Goal: Information Seeking & Learning: Check status

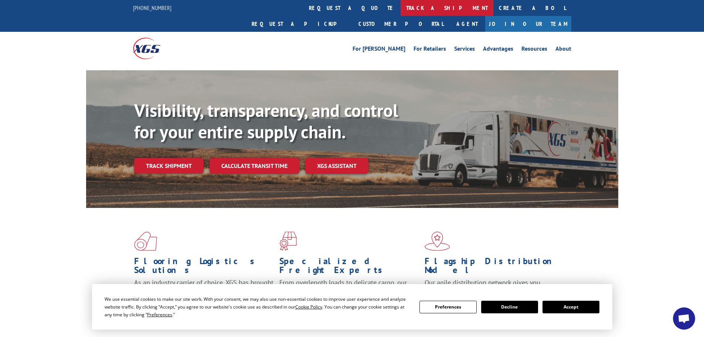
click at [401, 7] on link "track a shipment" at bounding box center [447, 8] width 93 height 16
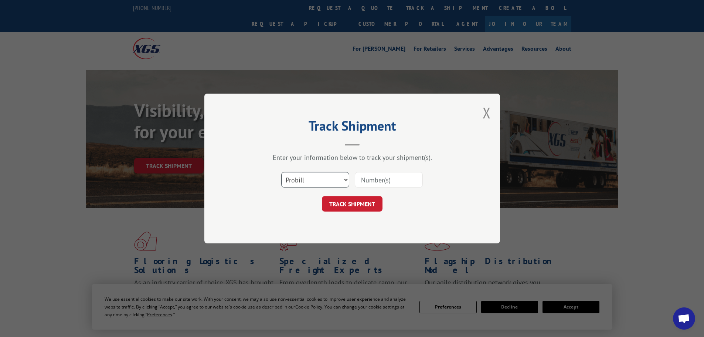
drag, startPoint x: 303, startPoint y: 172, endPoint x: 308, endPoint y: 169, distance: 6.1
click at [303, 173] on select "Select category... Probill BOL PO" at bounding box center [315, 180] width 68 height 16
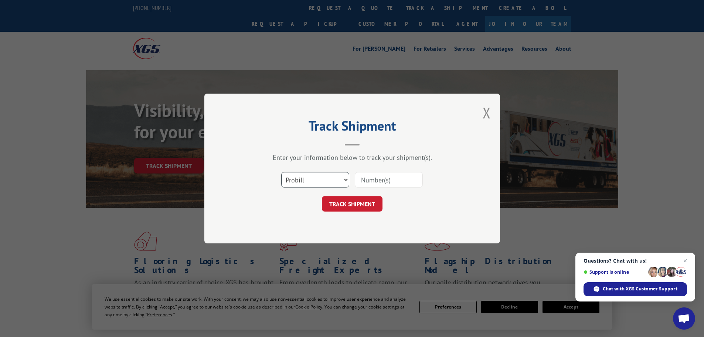
select select "bol"
click at [281, 172] on select "Select category... Probill BOL PO" at bounding box center [315, 180] width 68 height 16
drag, startPoint x: 371, startPoint y: 178, endPoint x: 377, endPoint y: 179, distance: 6.8
click at [373, 178] on input at bounding box center [389, 180] width 68 height 16
paste input "5461477"
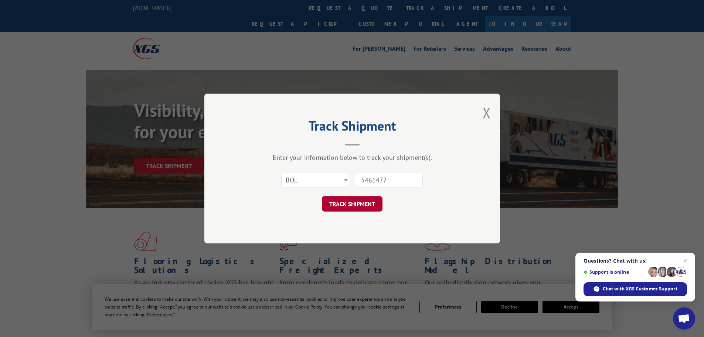
type input "5461477"
click at [358, 201] on button "TRACK SHIPMENT" at bounding box center [352, 204] width 61 height 16
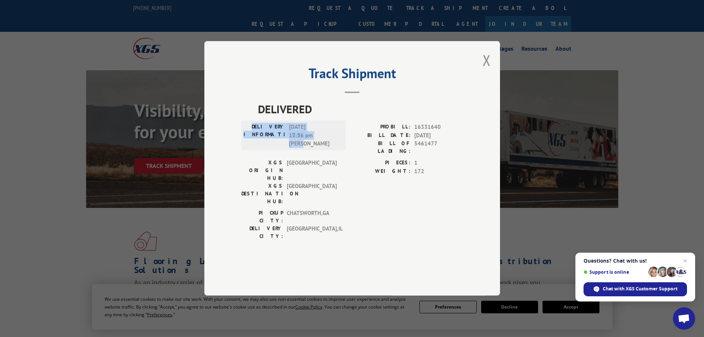
drag, startPoint x: 264, startPoint y: 146, endPoint x: 307, endPoint y: 162, distance: 45.7
click at [307, 148] on div "DELIVERY INFORMATION: [DATE] 12:16 pm [PERSON_NAME]" at bounding box center [293, 135] width 100 height 25
copy div "DELIVERY INFORMATION: [DATE] 12:16 pm [PERSON_NAME]"
click at [487, 70] on button "Close modal" at bounding box center [487, 60] width 8 height 20
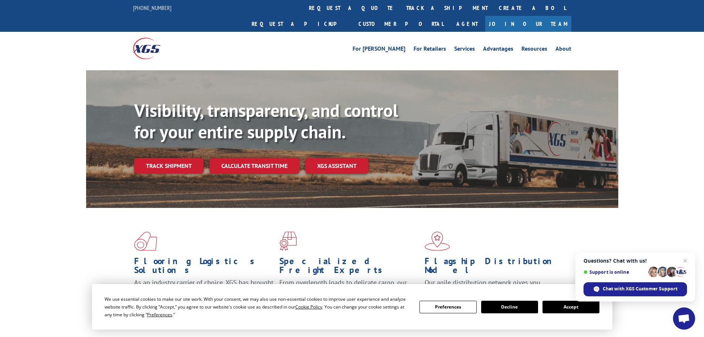
click at [572, 308] on button "Accept" at bounding box center [570, 306] width 57 height 13
